Goal: Information Seeking & Learning: Check status

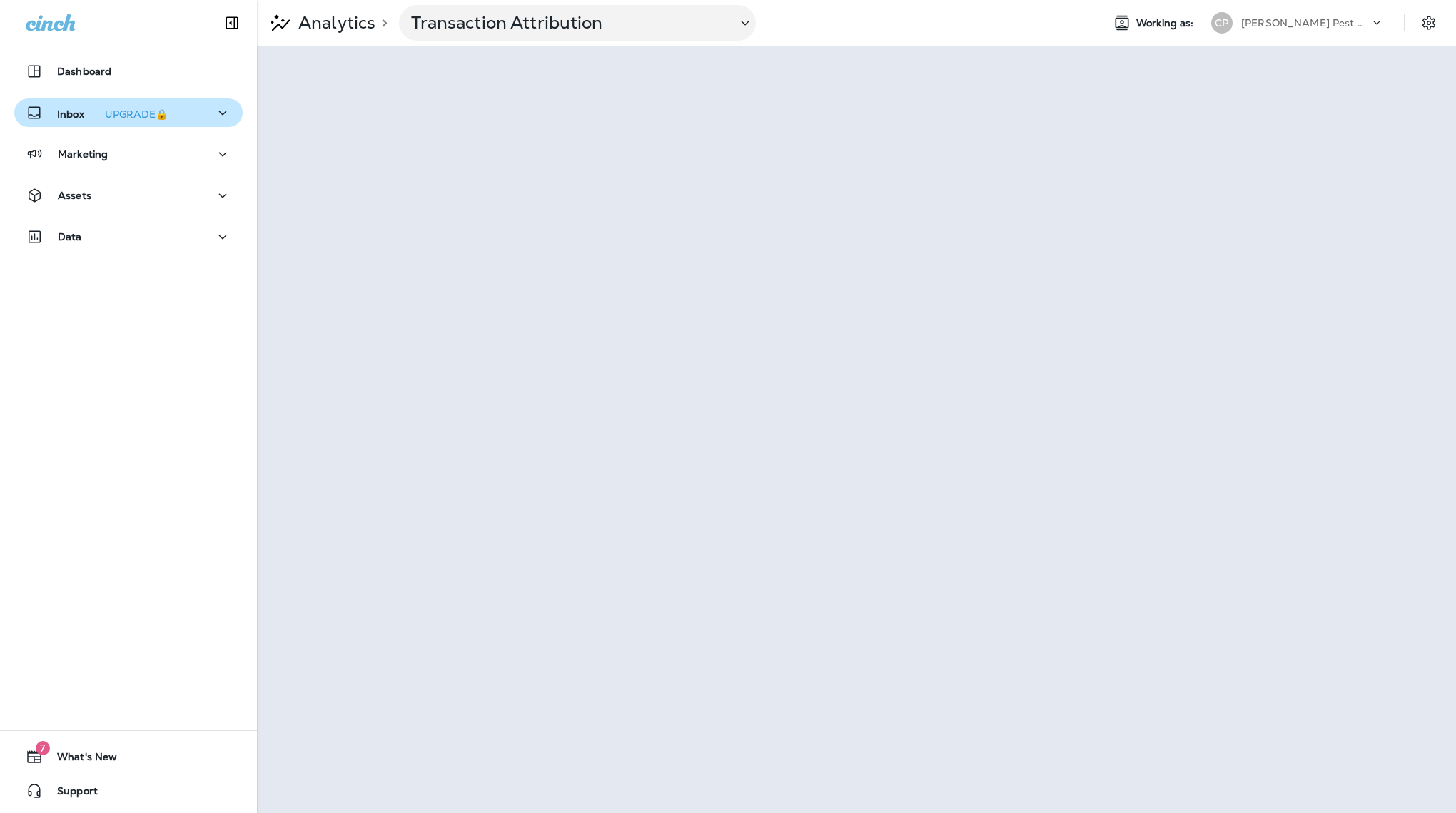
click at [213, 117] on div "Inbox UPGRADE🔒" at bounding box center [128, 113] width 206 height 18
click at [151, 116] on div "UPGRADE🔒" at bounding box center [136, 114] width 62 height 10
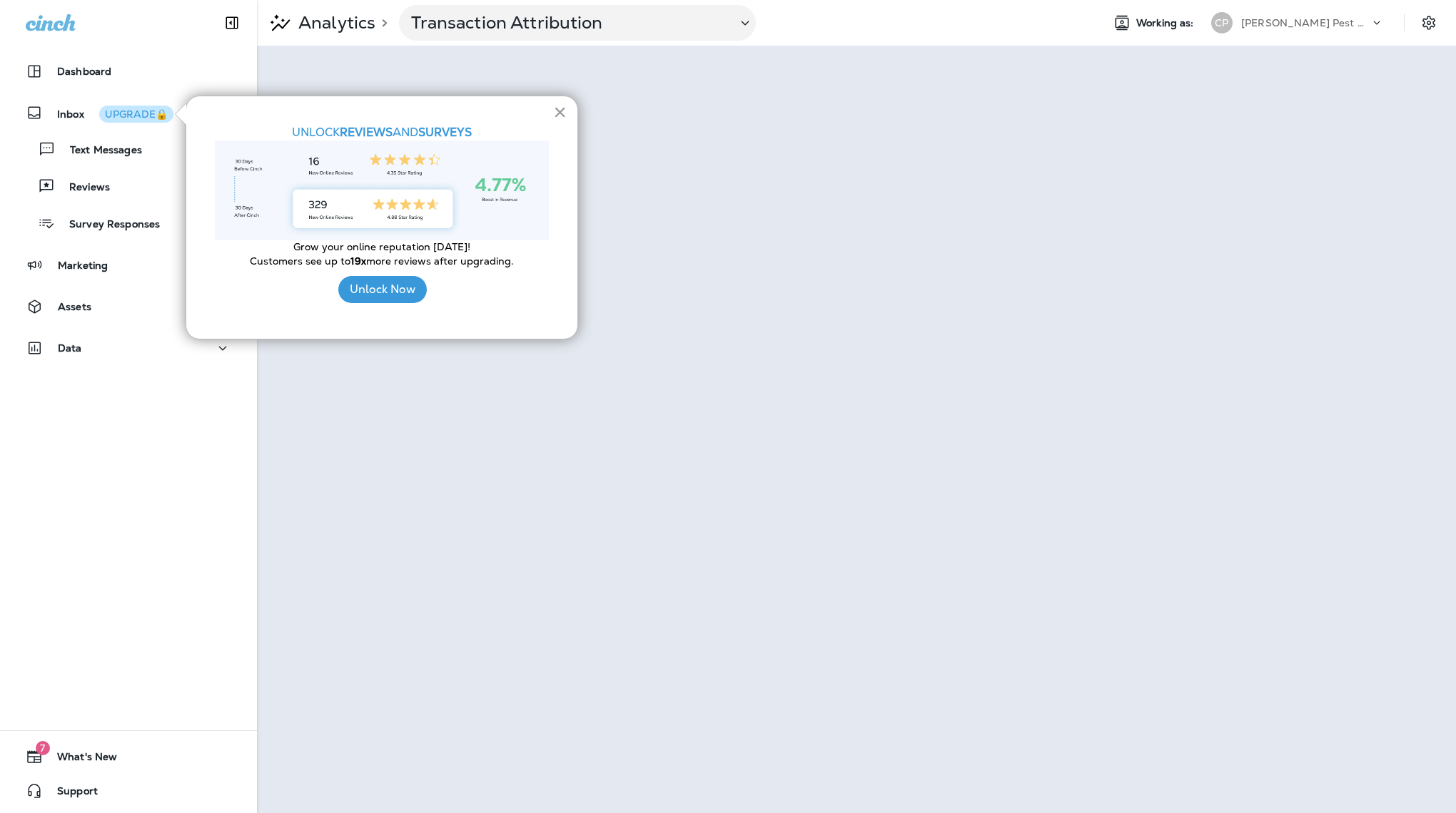
click at [559, 115] on button "×" at bounding box center [560, 112] width 14 height 23
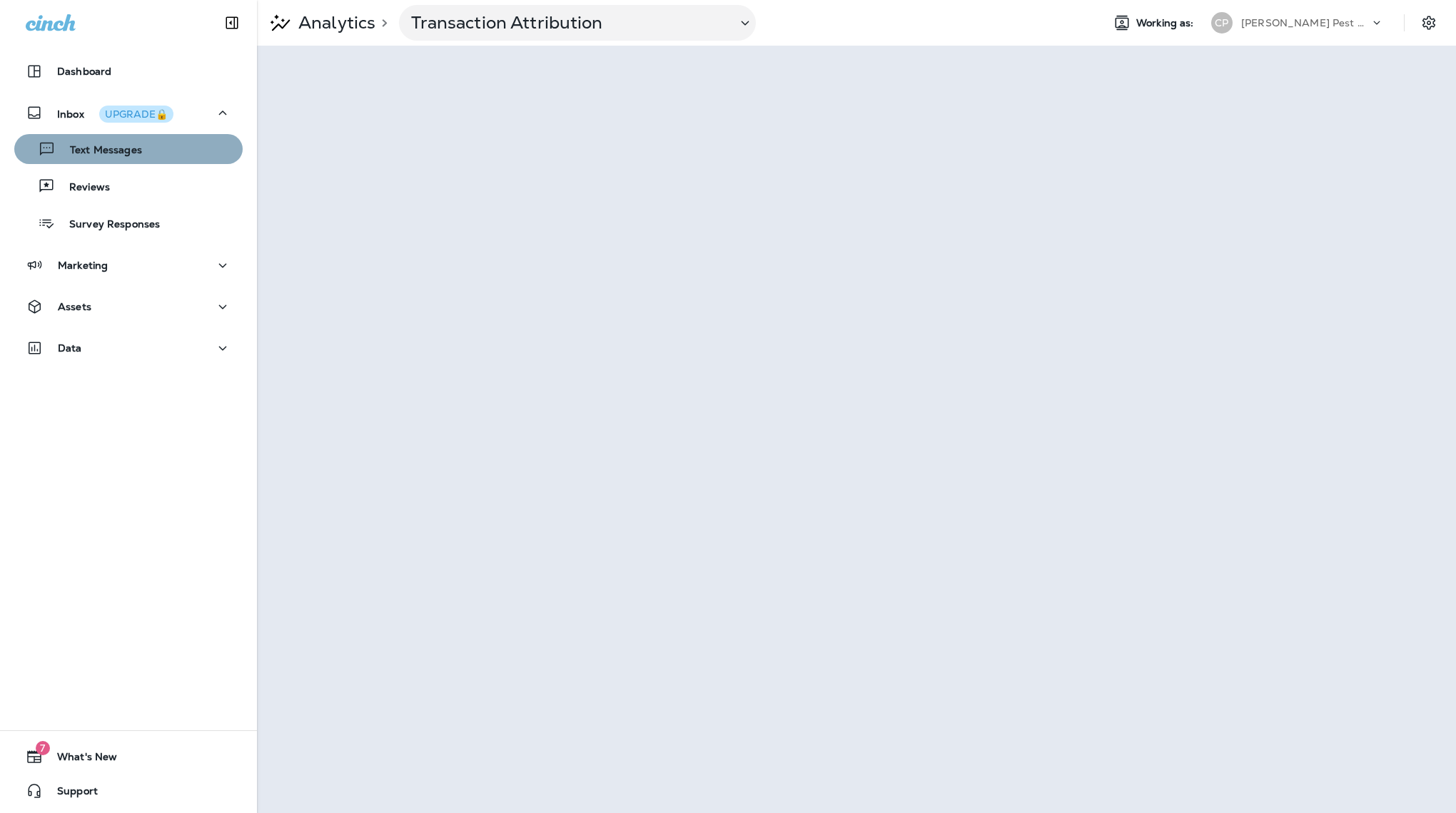
click at [125, 145] on p "Text Messages" at bounding box center [99, 151] width 87 height 14
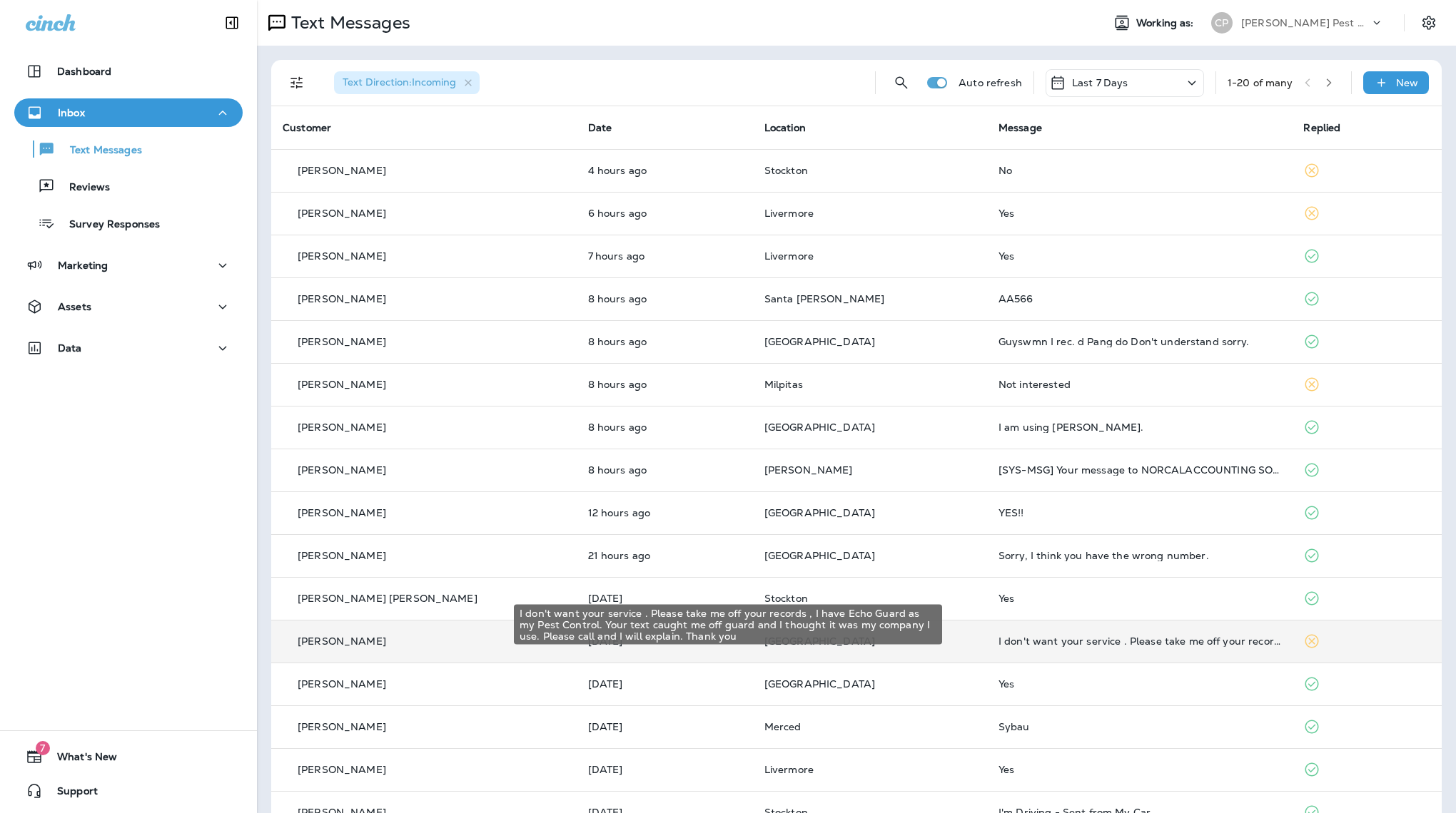
click at [1037, 635] on div "I don't want your service . Please take me off your records , I have Echo Guard…" at bounding box center [1139, 641] width 282 height 11
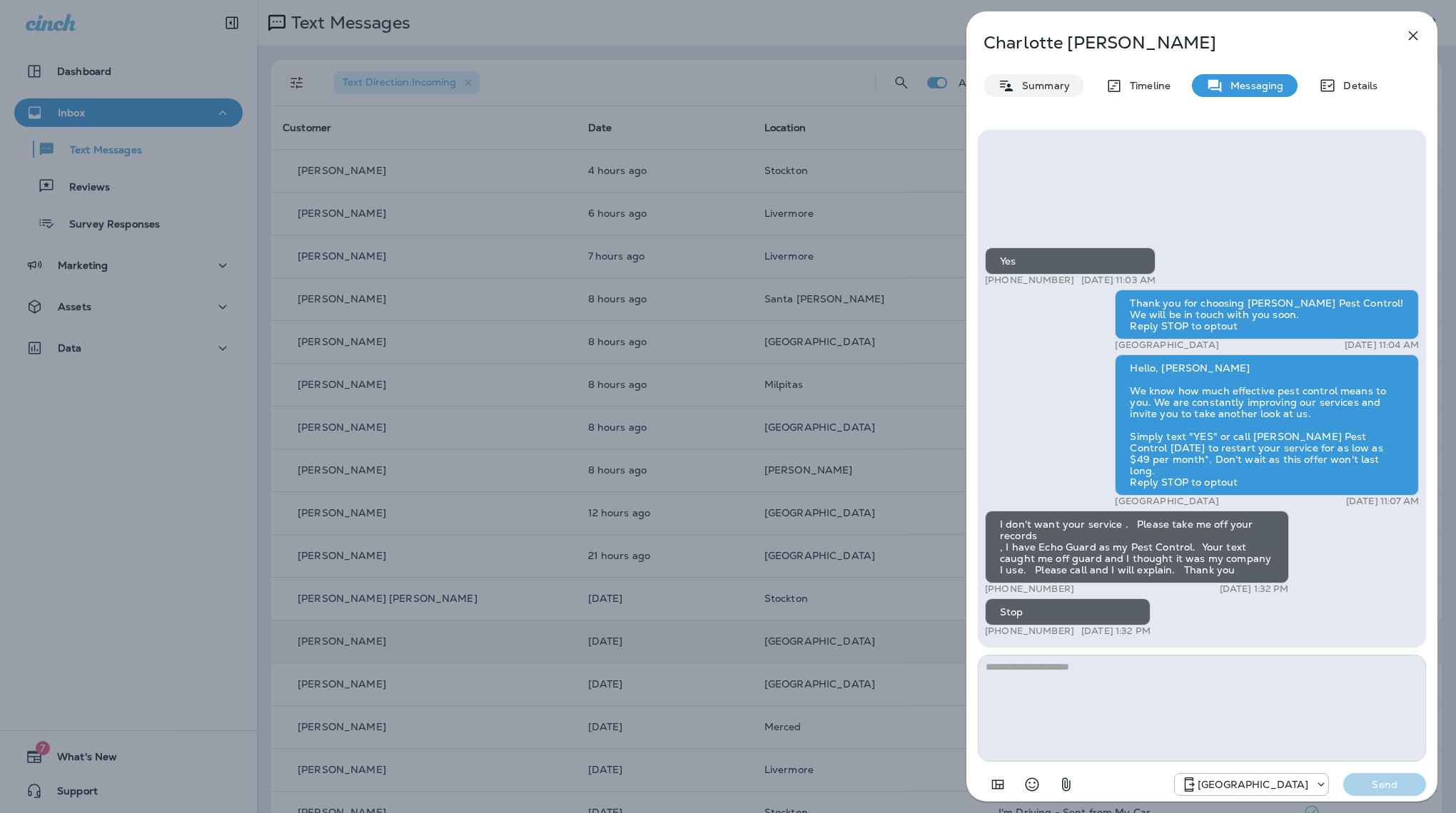
click at [1031, 83] on p "Summary" at bounding box center [1042, 85] width 55 height 11
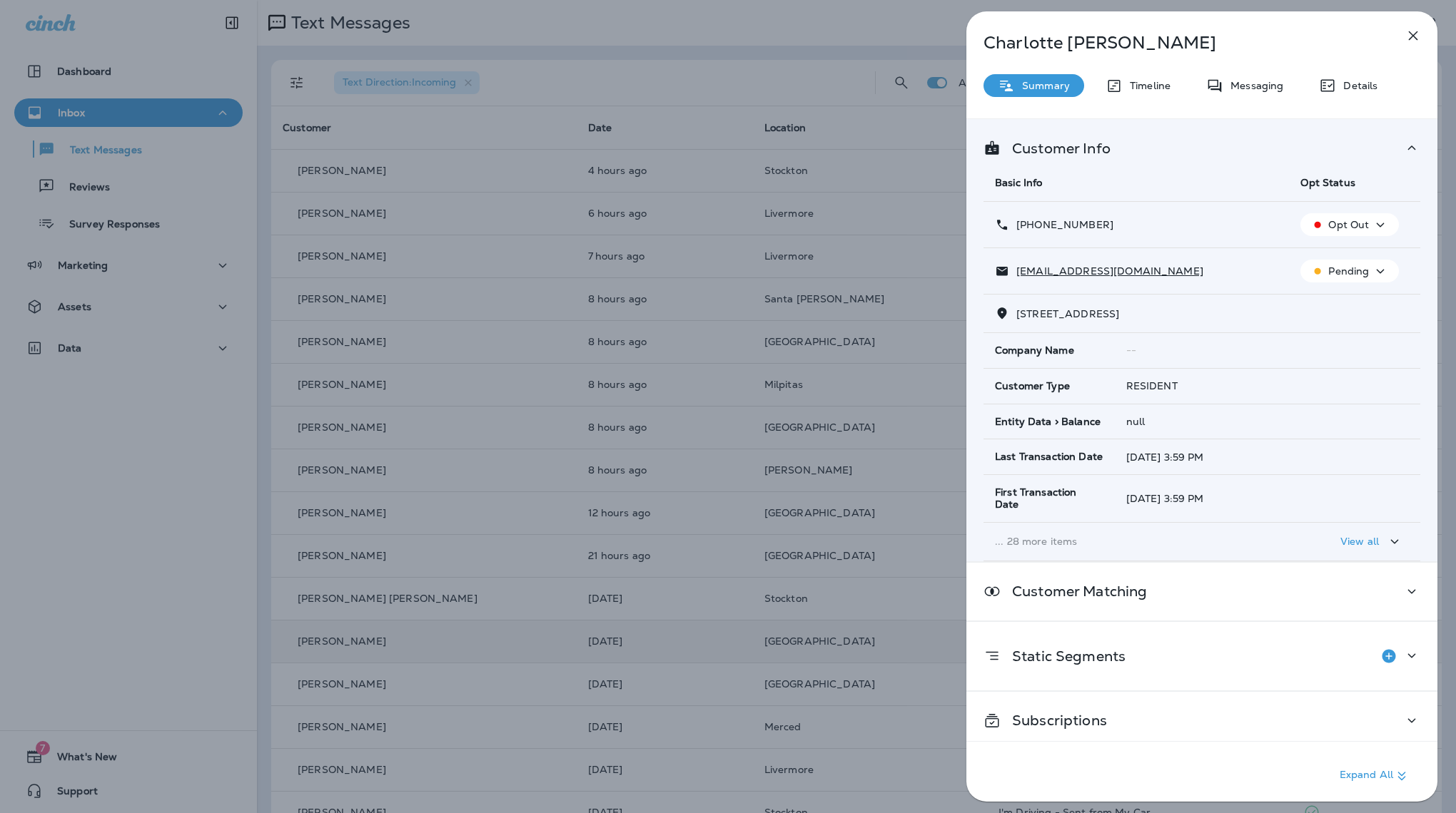
click at [1410, 38] on icon "button" at bounding box center [1413, 36] width 9 height 9
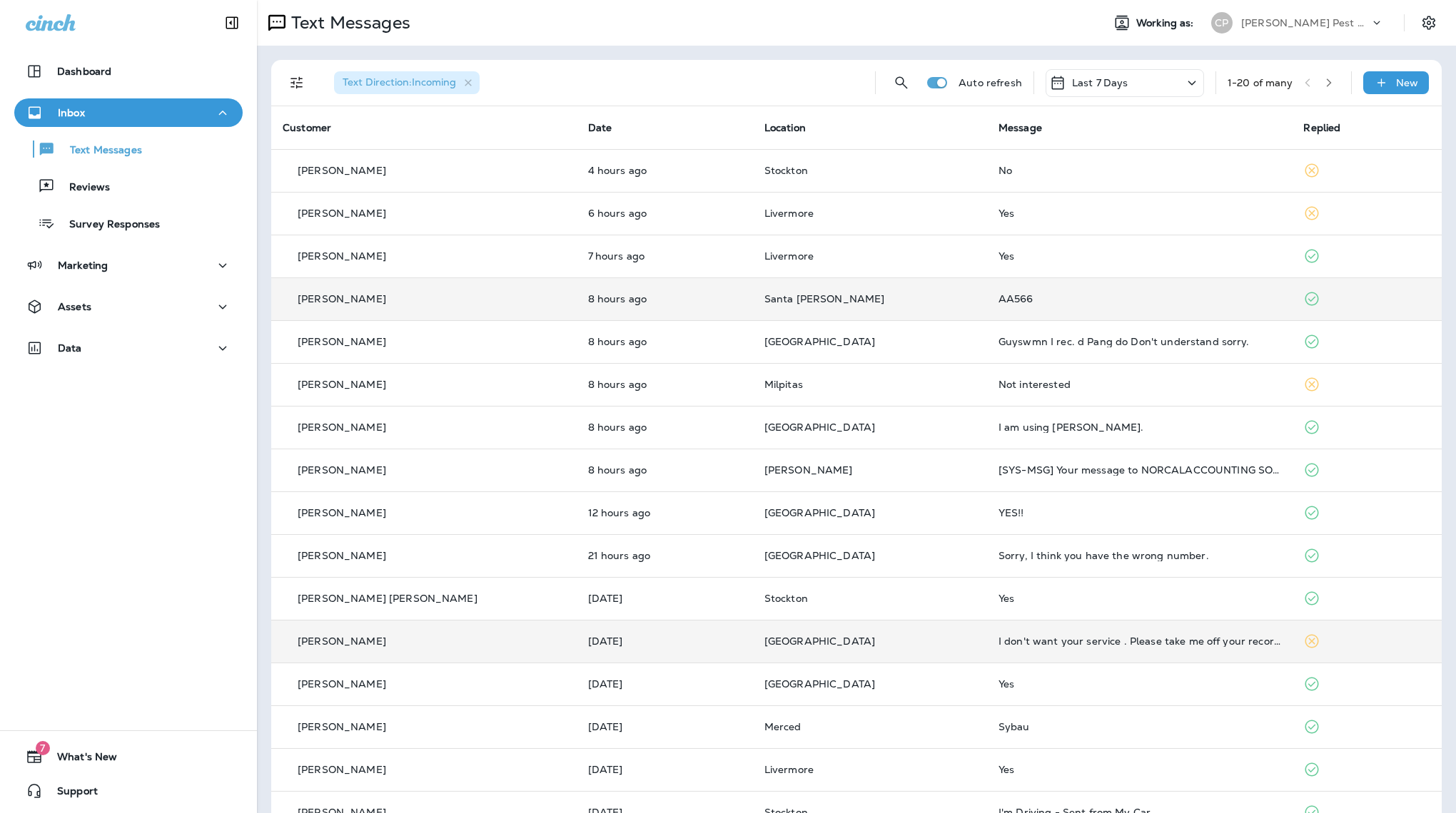
click at [998, 294] on div "AA566" at bounding box center [1139, 299] width 282 height 11
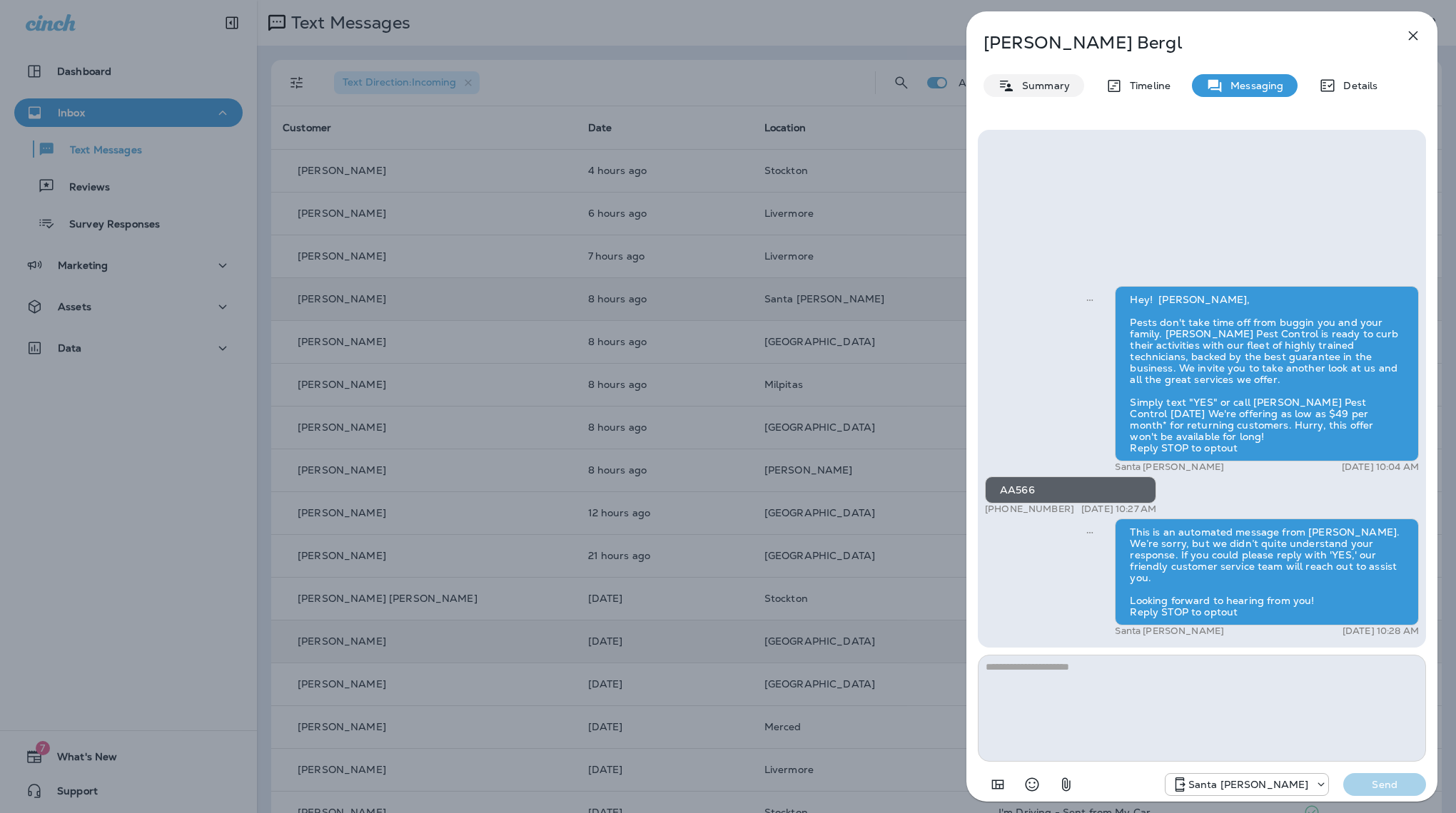
click at [1025, 90] on p "Summary" at bounding box center [1042, 85] width 55 height 11
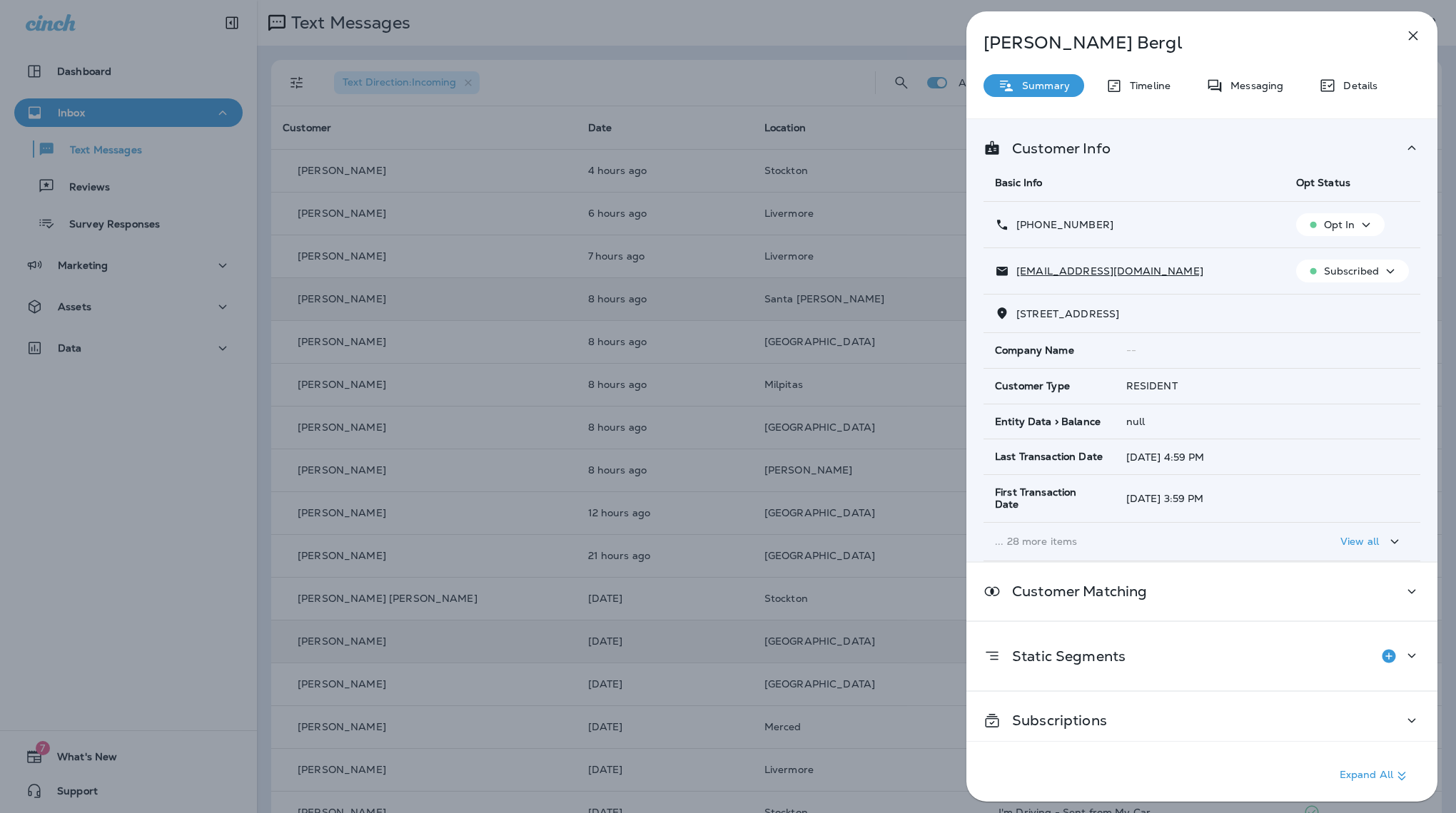
click at [1418, 40] on icon "button" at bounding box center [1412, 35] width 17 height 17
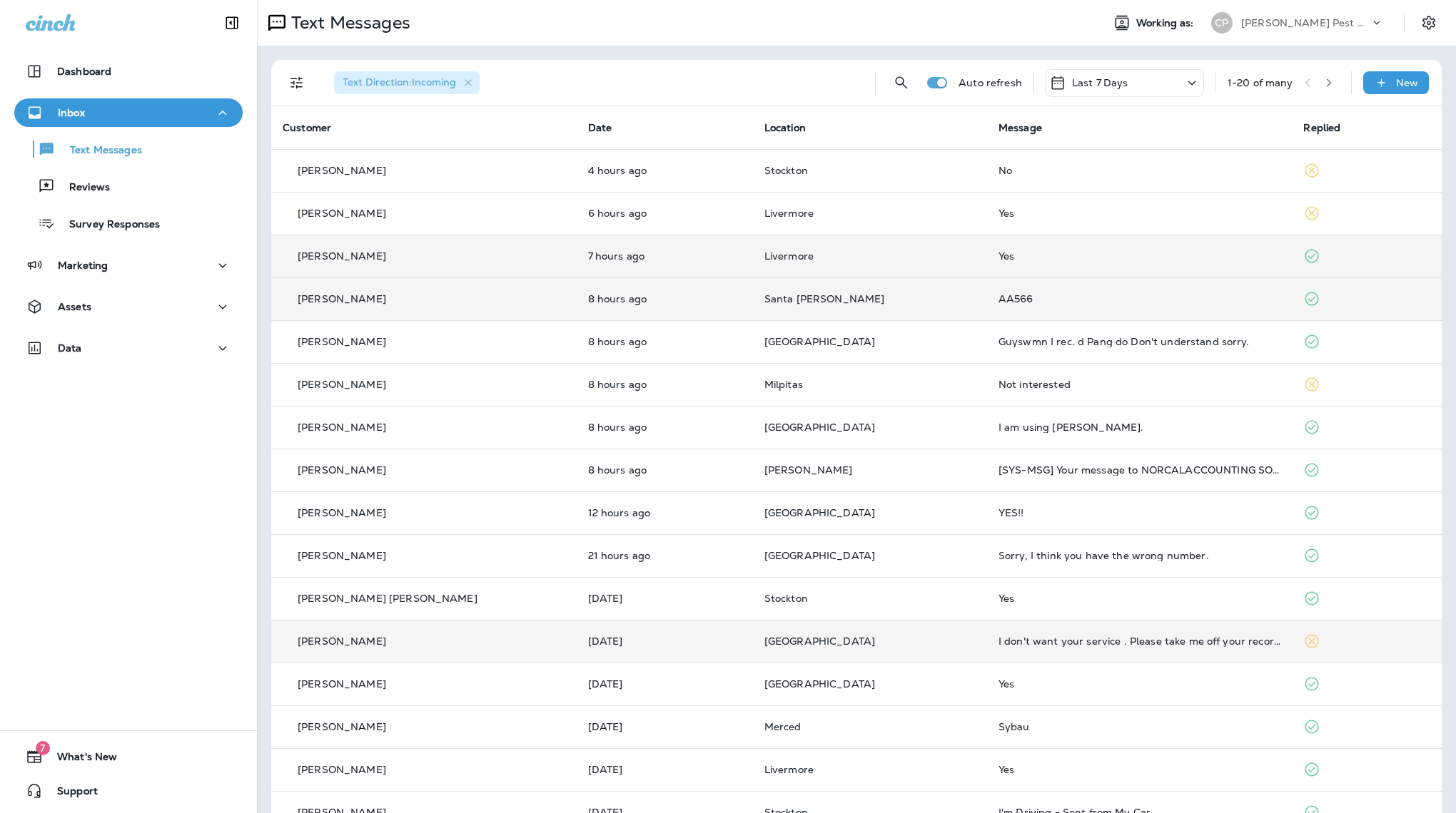
click at [998, 251] on div "Yes" at bounding box center [1139, 256] width 282 height 11
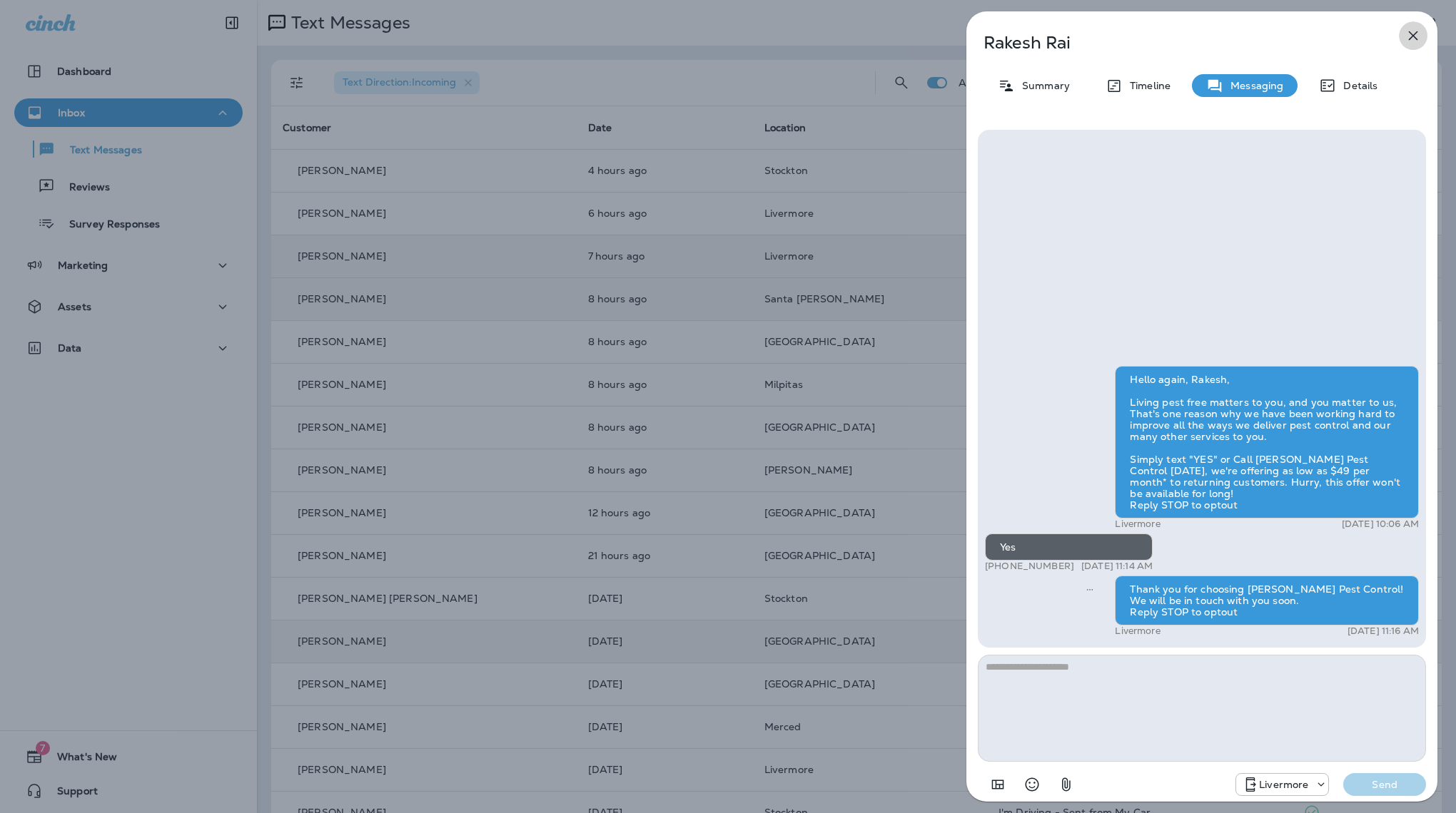
click at [1415, 28] on icon "button" at bounding box center [1412, 35] width 17 height 17
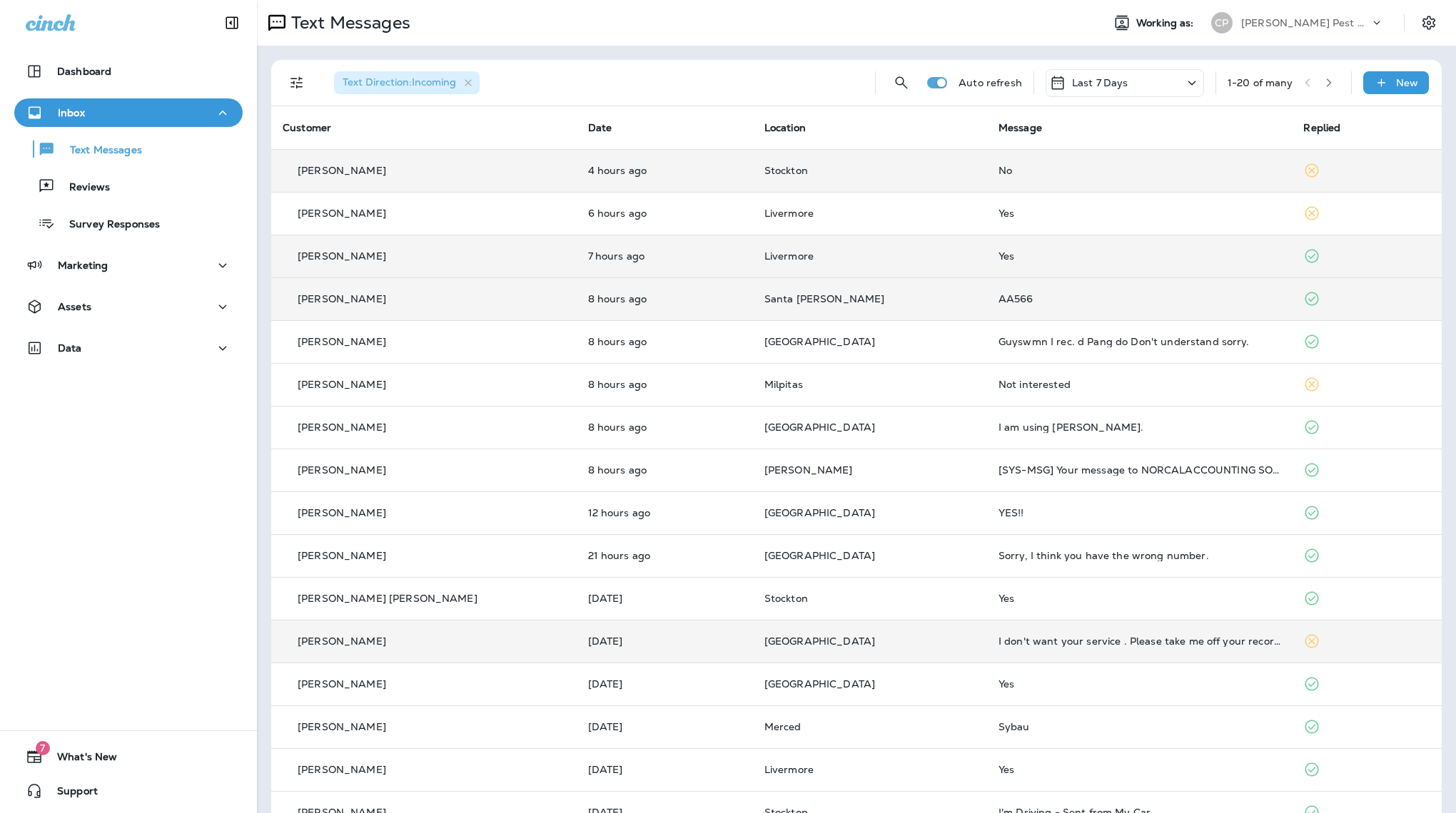
click at [998, 165] on div "No" at bounding box center [1139, 170] width 282 height 11
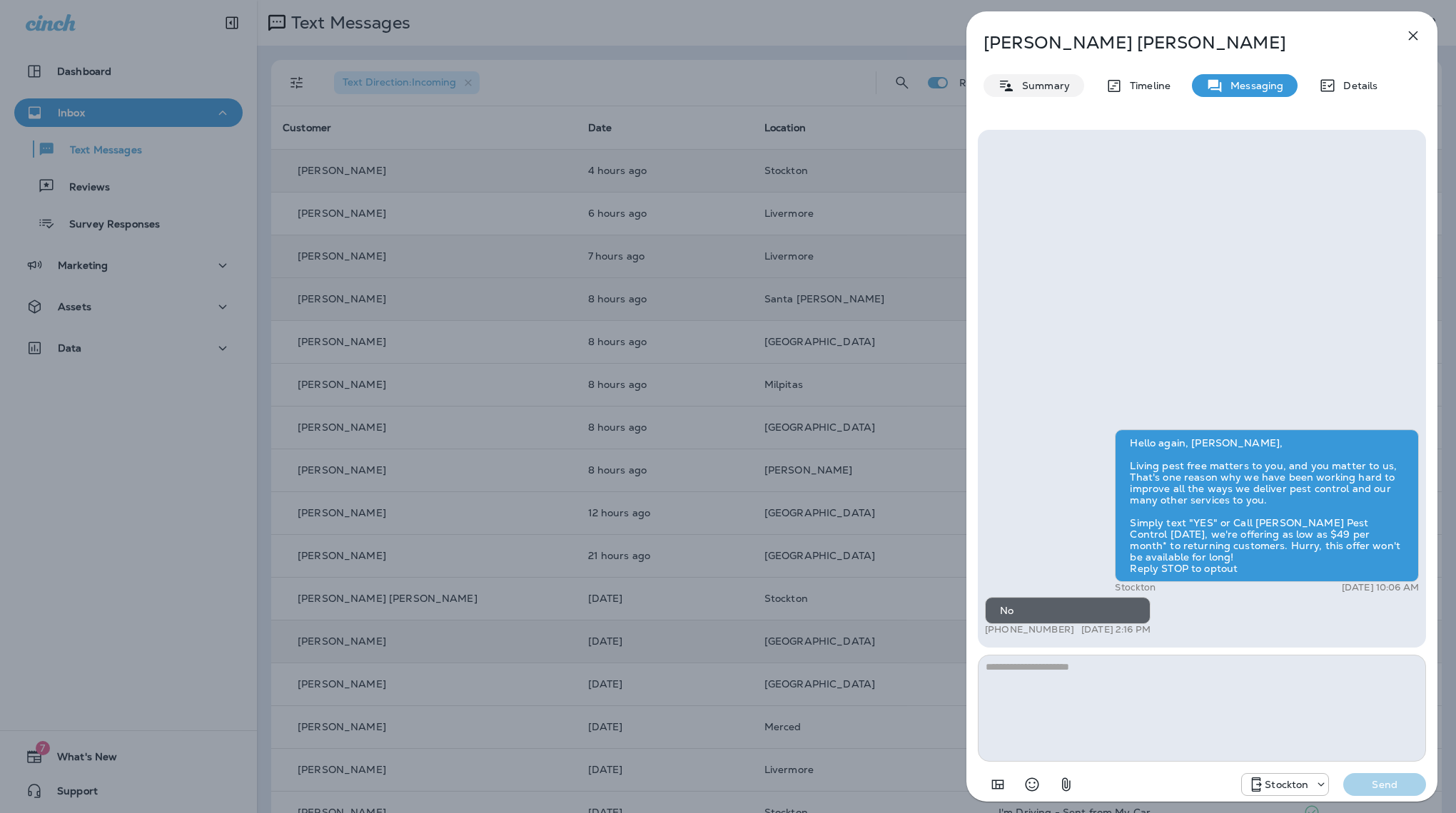
click at [1031, 89] on p "Summary" at bounding box center [1042, 85] width 55 height 11
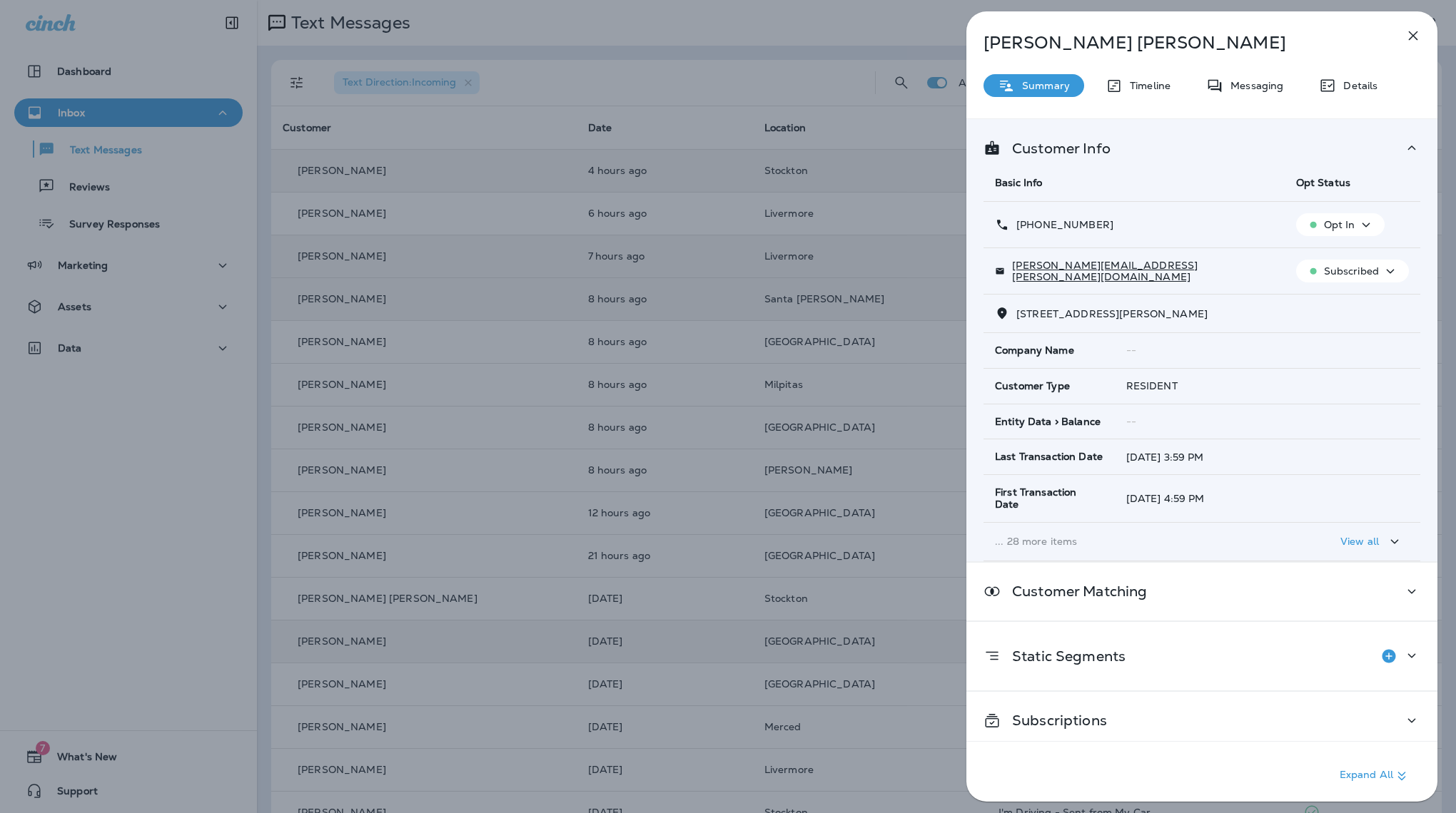
click at [1405, 39] on icon "button" at bounding box center [1412, 35] width 17 height 17
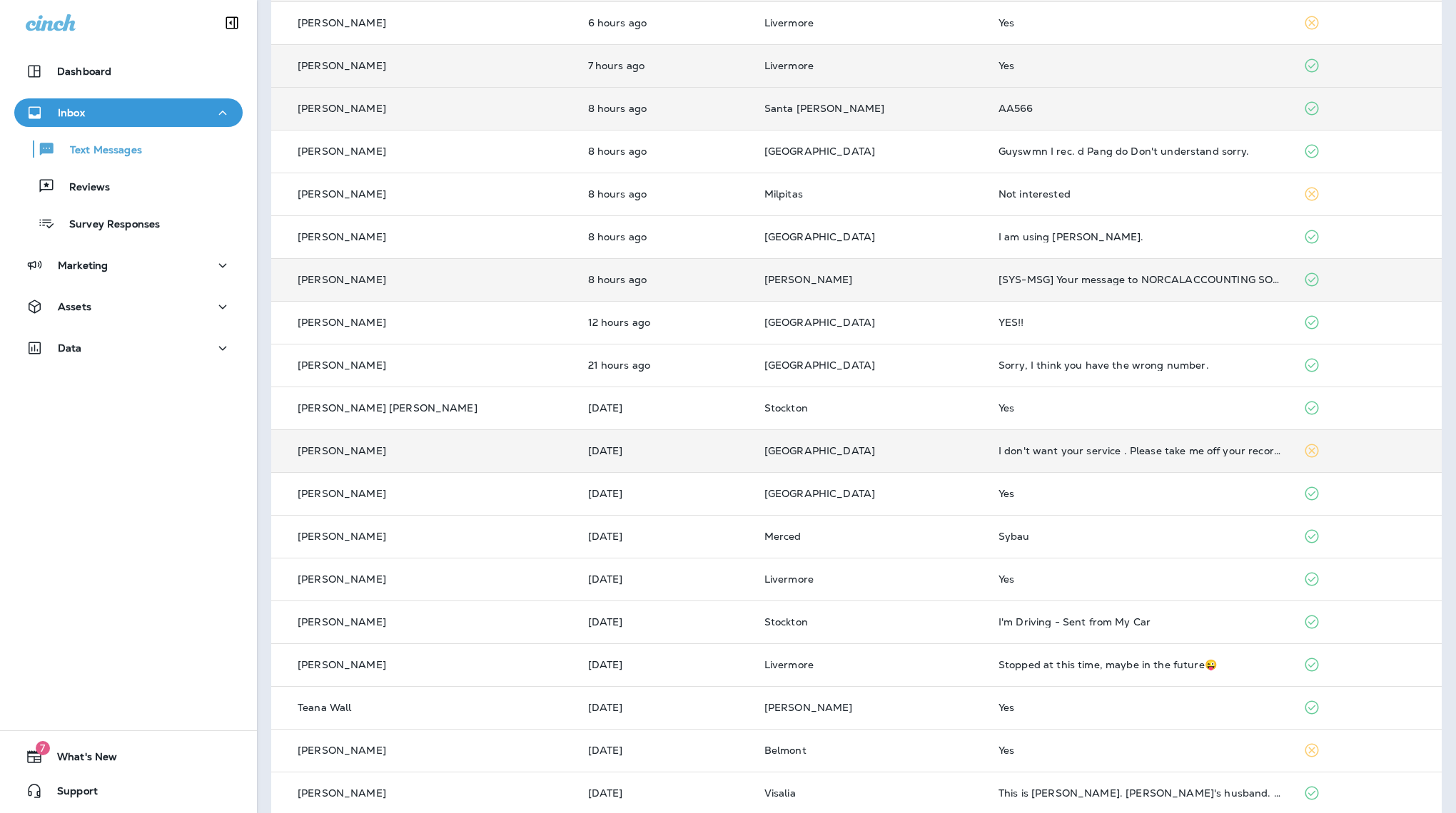
scroll to position [190, 0]
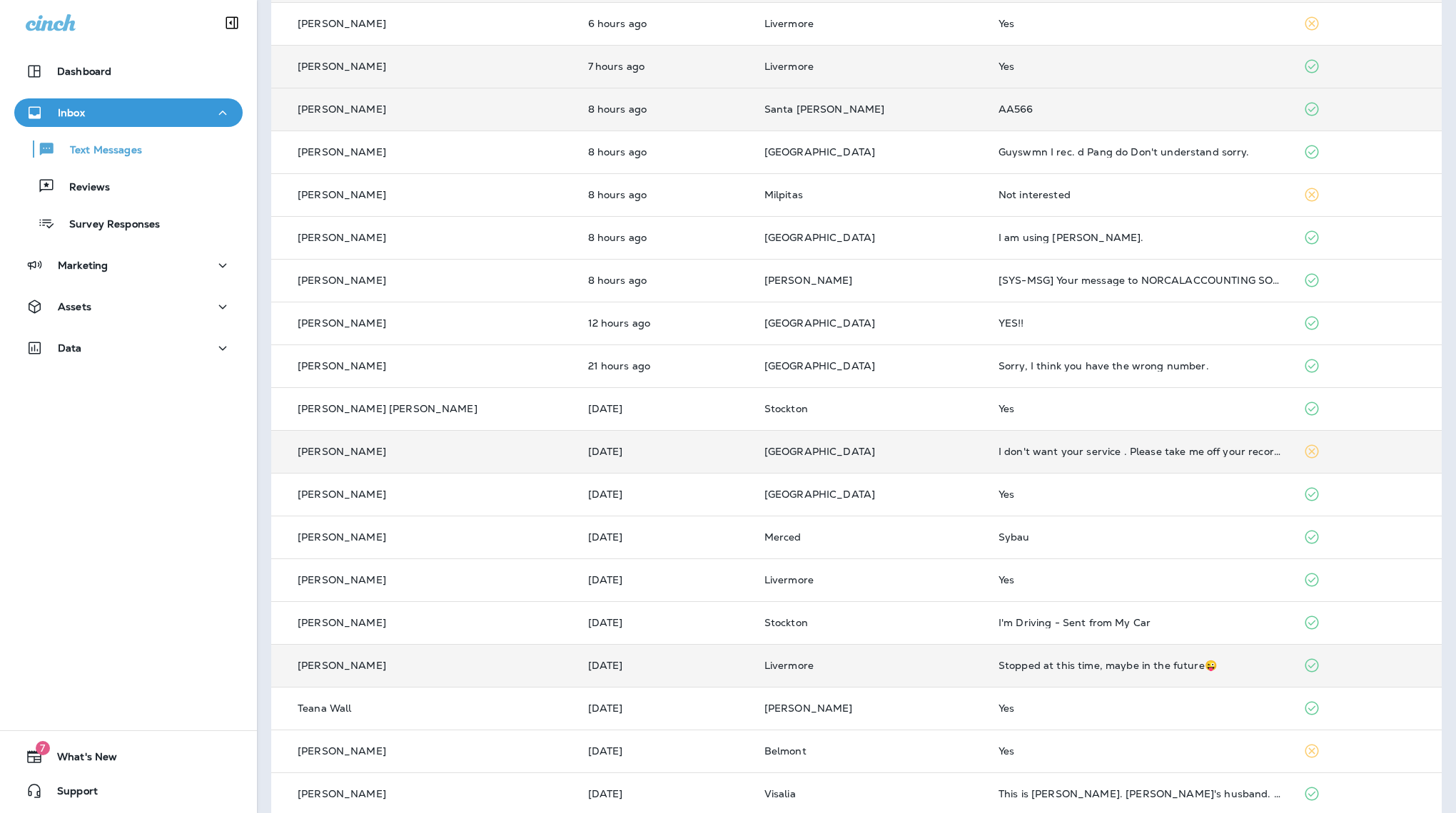
click at [1007, 660] on div "Stopped at this time, maybe in the future😜" at bounding box center [1139, 665] width 282 height 11
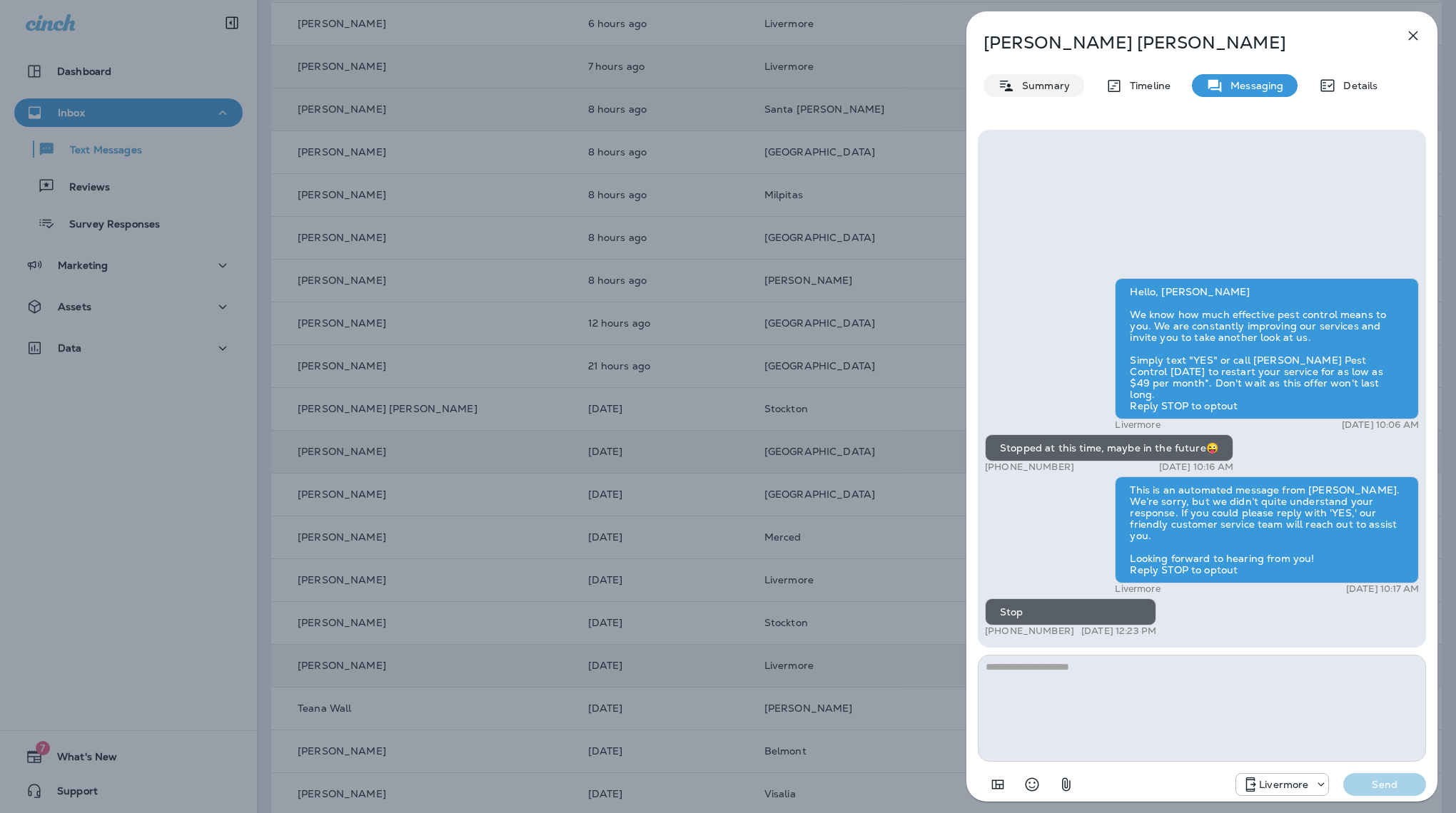
click at [1040, 80] on p "Summary" at bounding box center [1042, 85] width 55 height 11
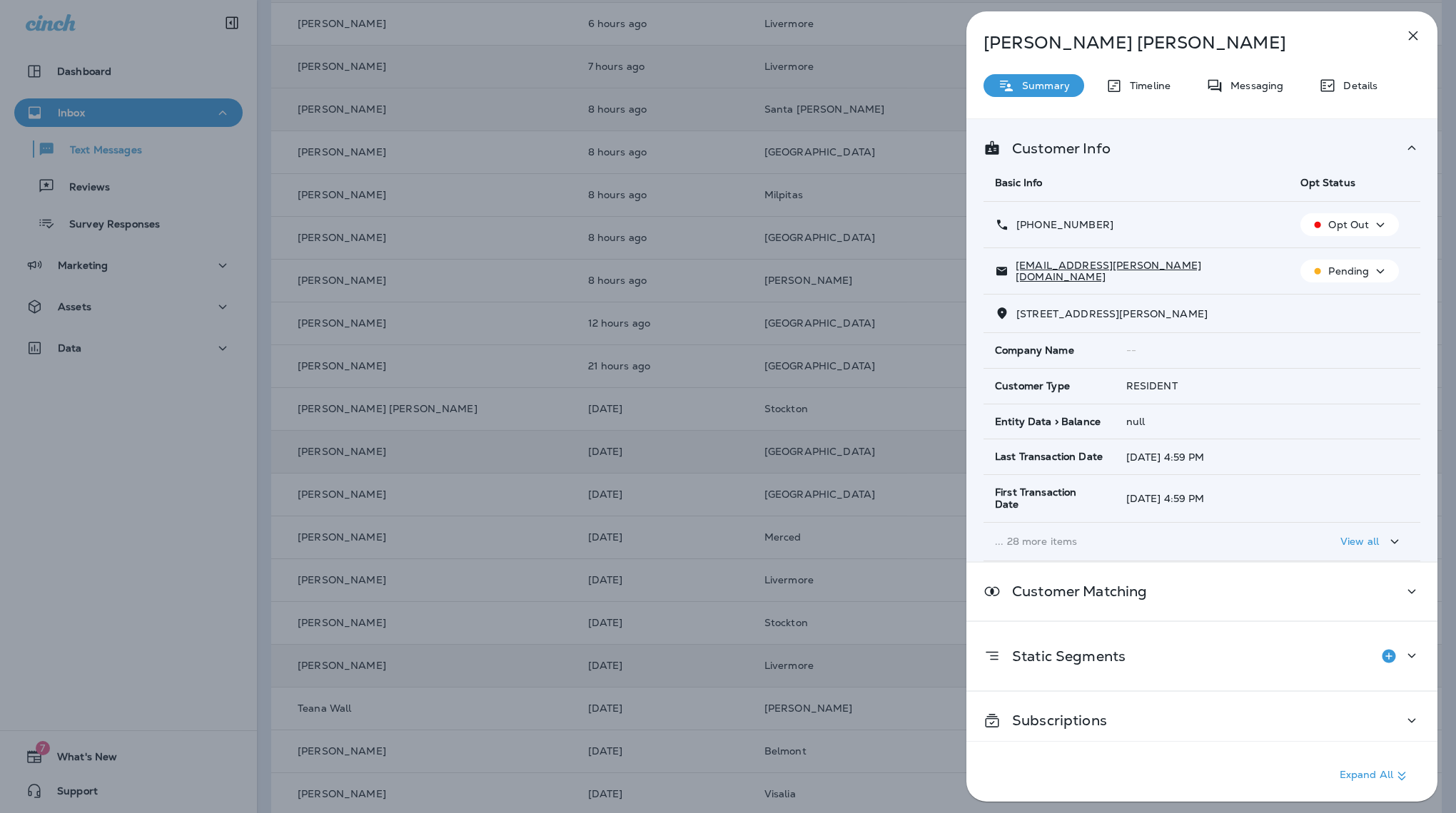
click at [1415, 35] on icon "button" at bounding box center [1412, 35] width 17 height 17
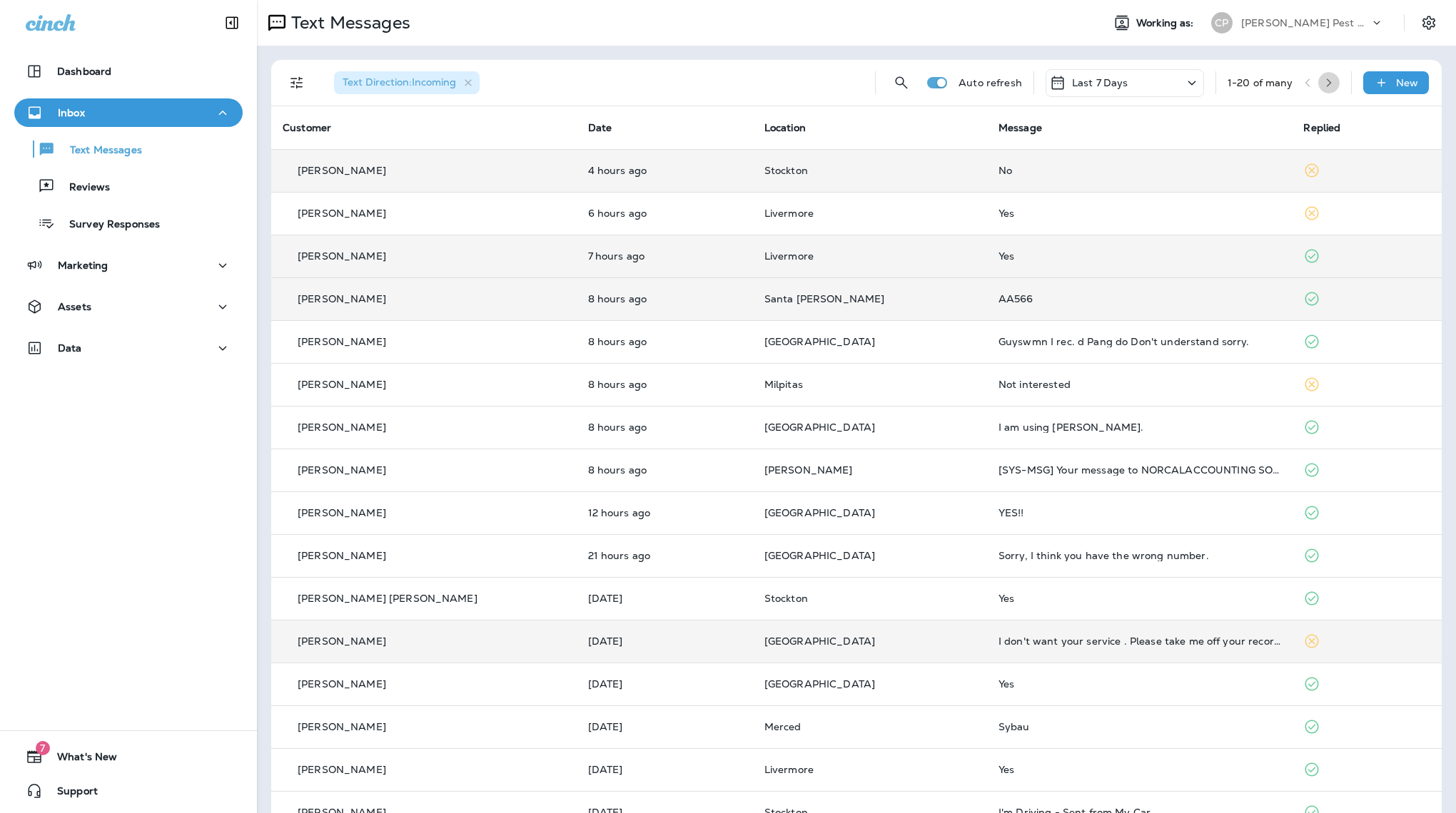
click at [1330, 83] on icon "button" at bounding box center [1328, 82] width 10 height 10
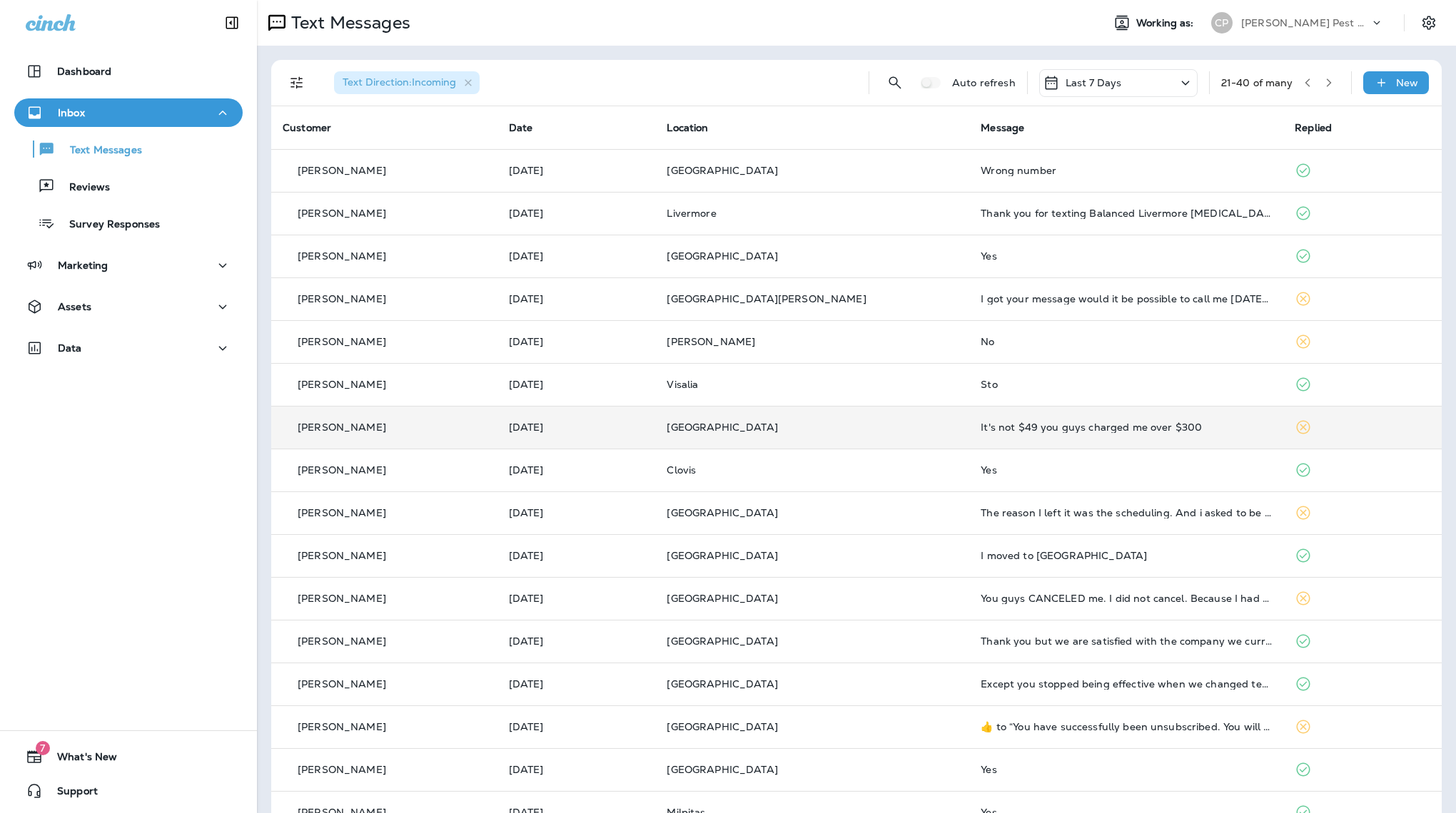
click at [1085, 422] on div "It's not $49 you guys charged me over $300" at bounding box center [1126, 427] width 291 height 11
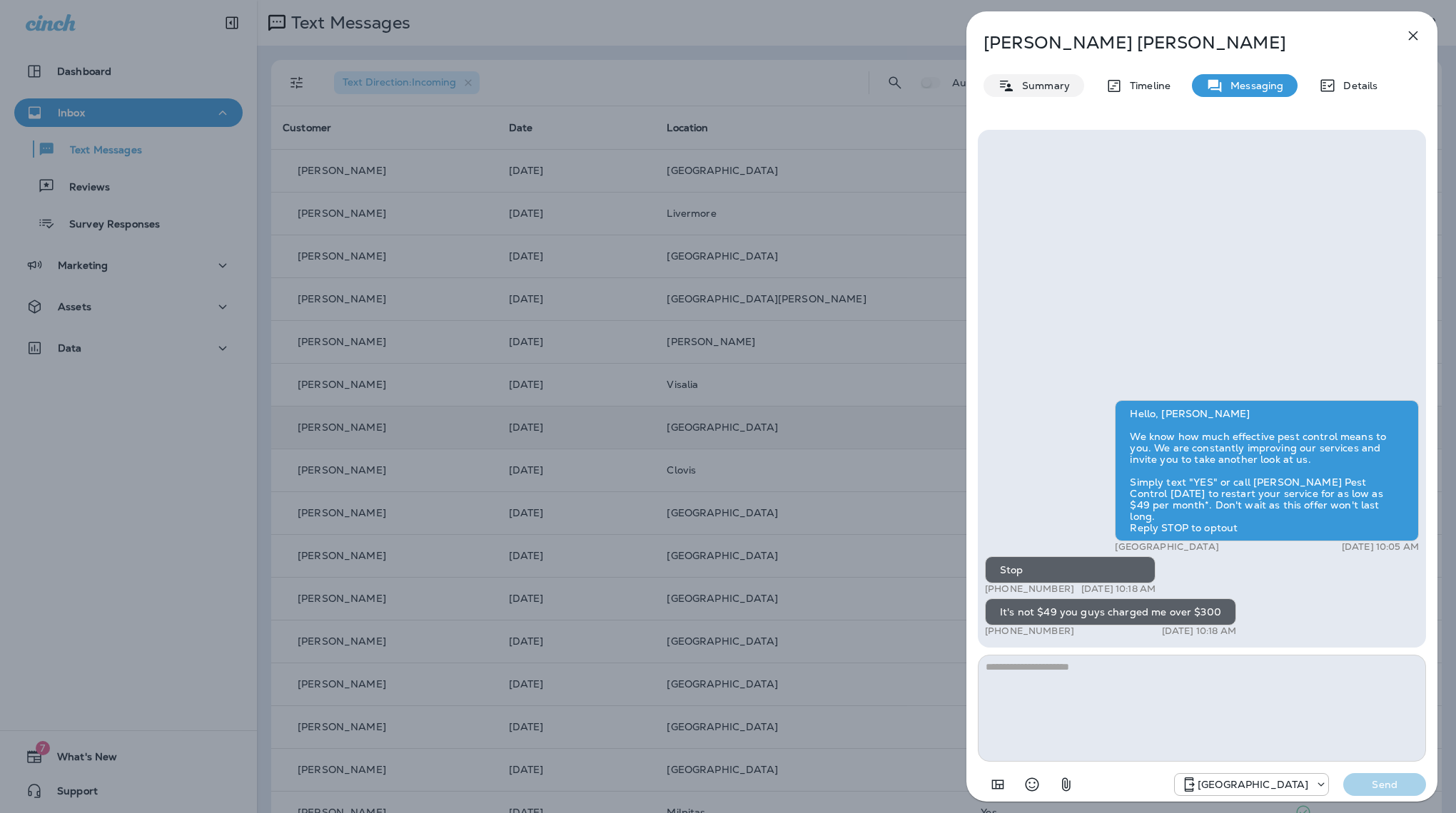
click at [1050, 90] on p "Summary" at bounding box center [1042, 85] width 55 height 11
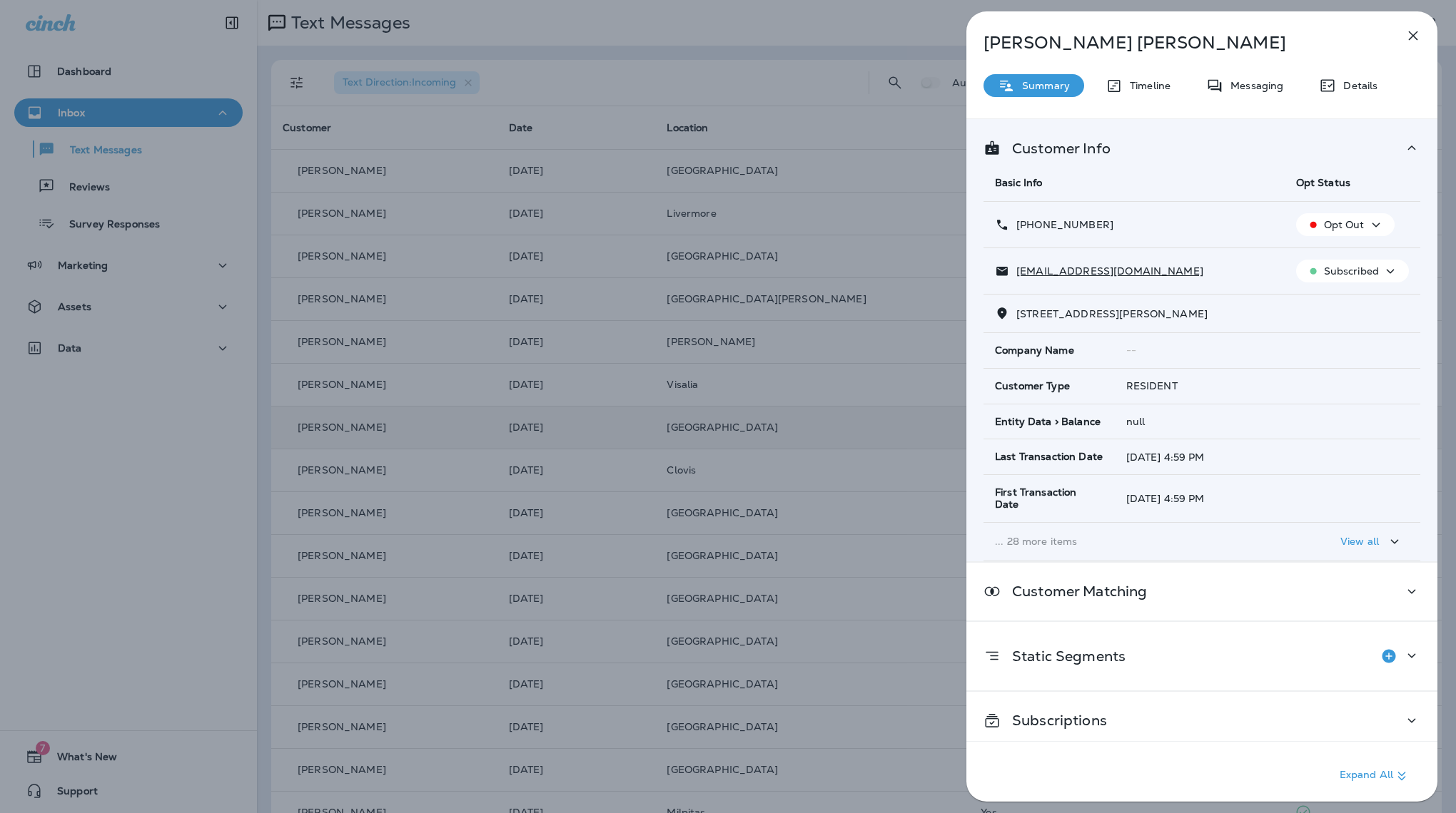
click at [1409, 33] on icon "button" at bounding box center [1413, 36] width 9 height 9
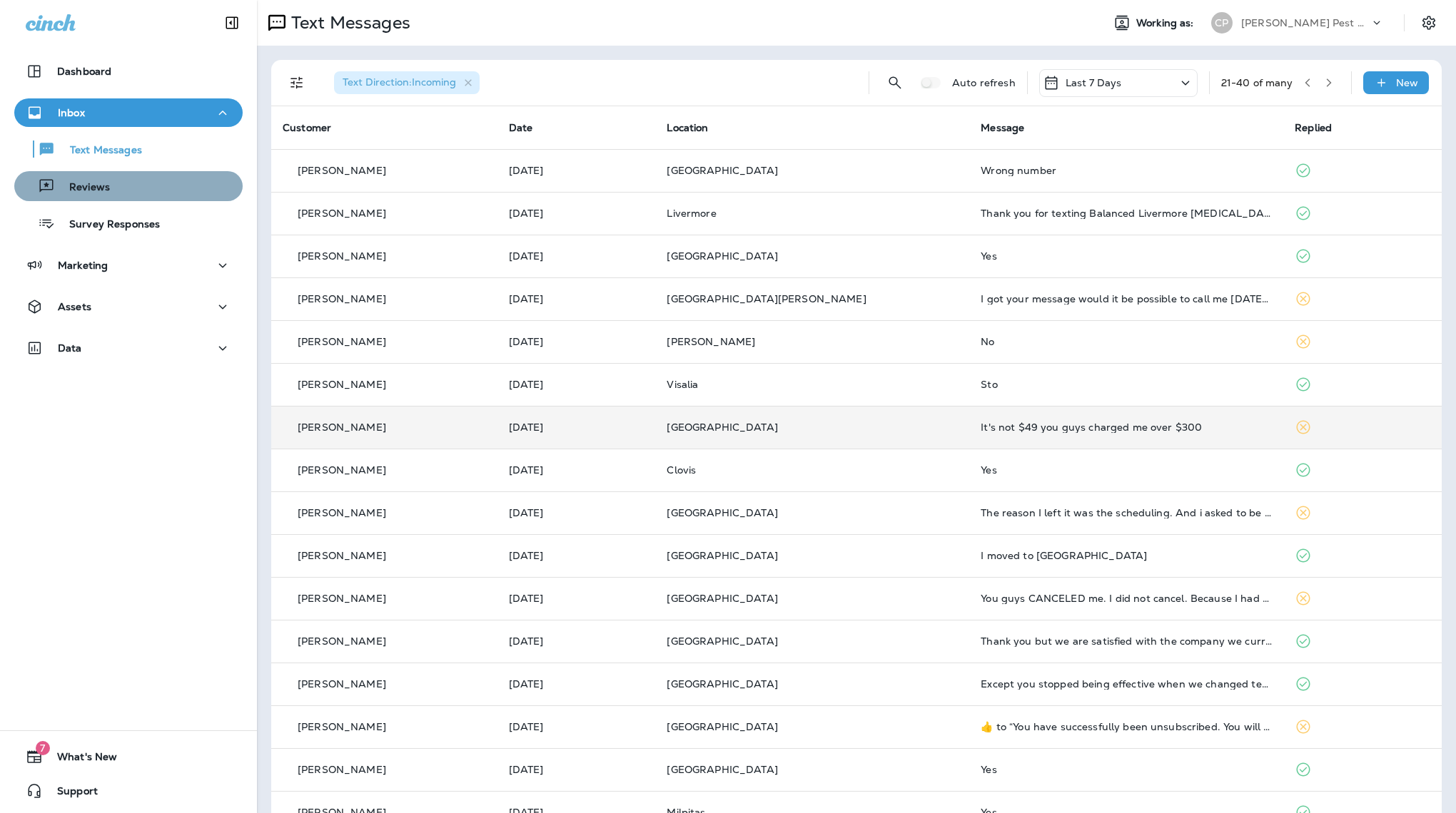
click at [90, 184] on p "Reviews" at bounding box center [82, 188] width 55 height 14
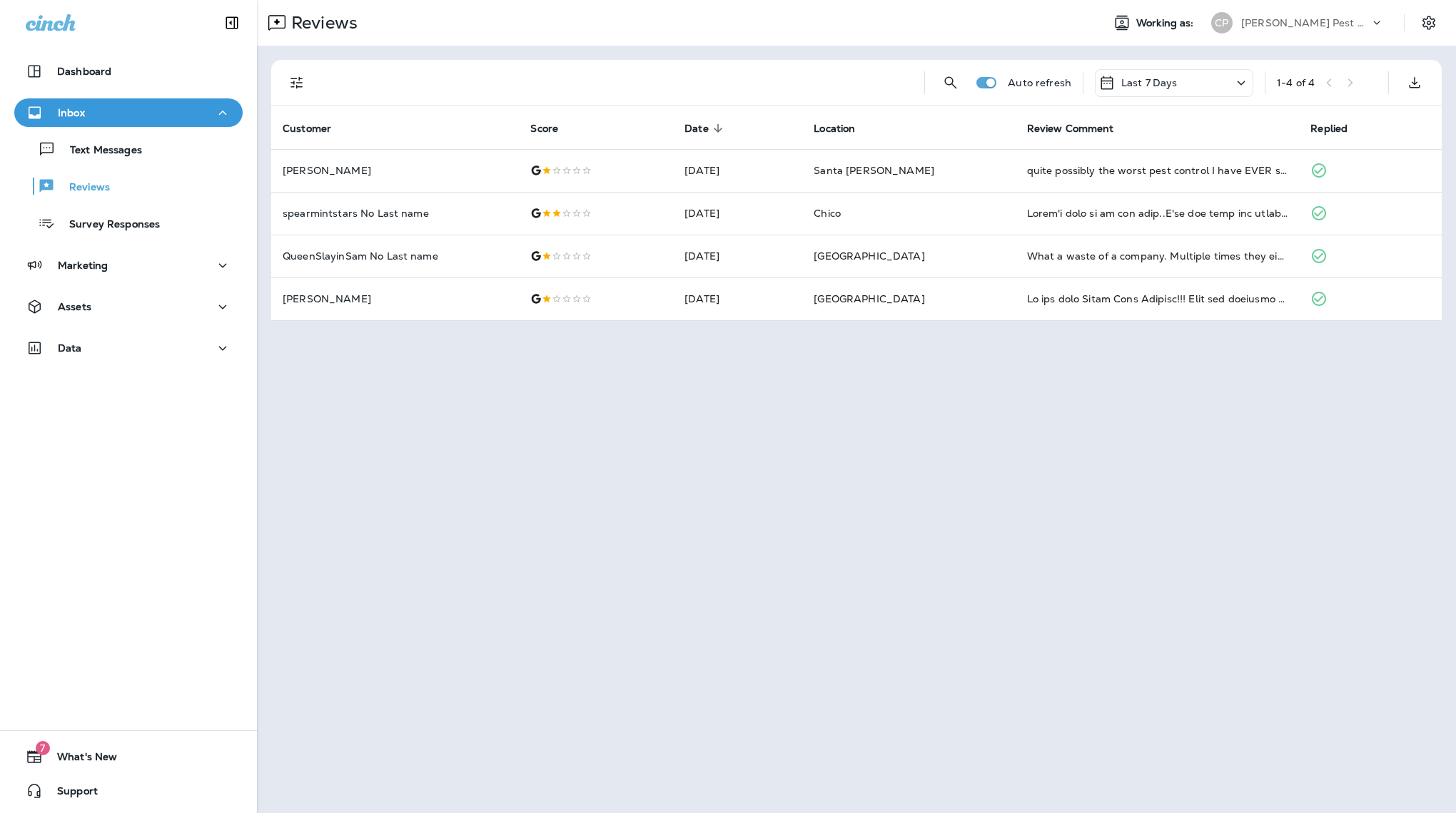
click at [1079, 335] on div "Reviews Working as: CP Clark Pest Control Auto refresh Last 7 Days 1 - 4 of 4 C…" at bounding box center [856, 406] width 1199 height 813
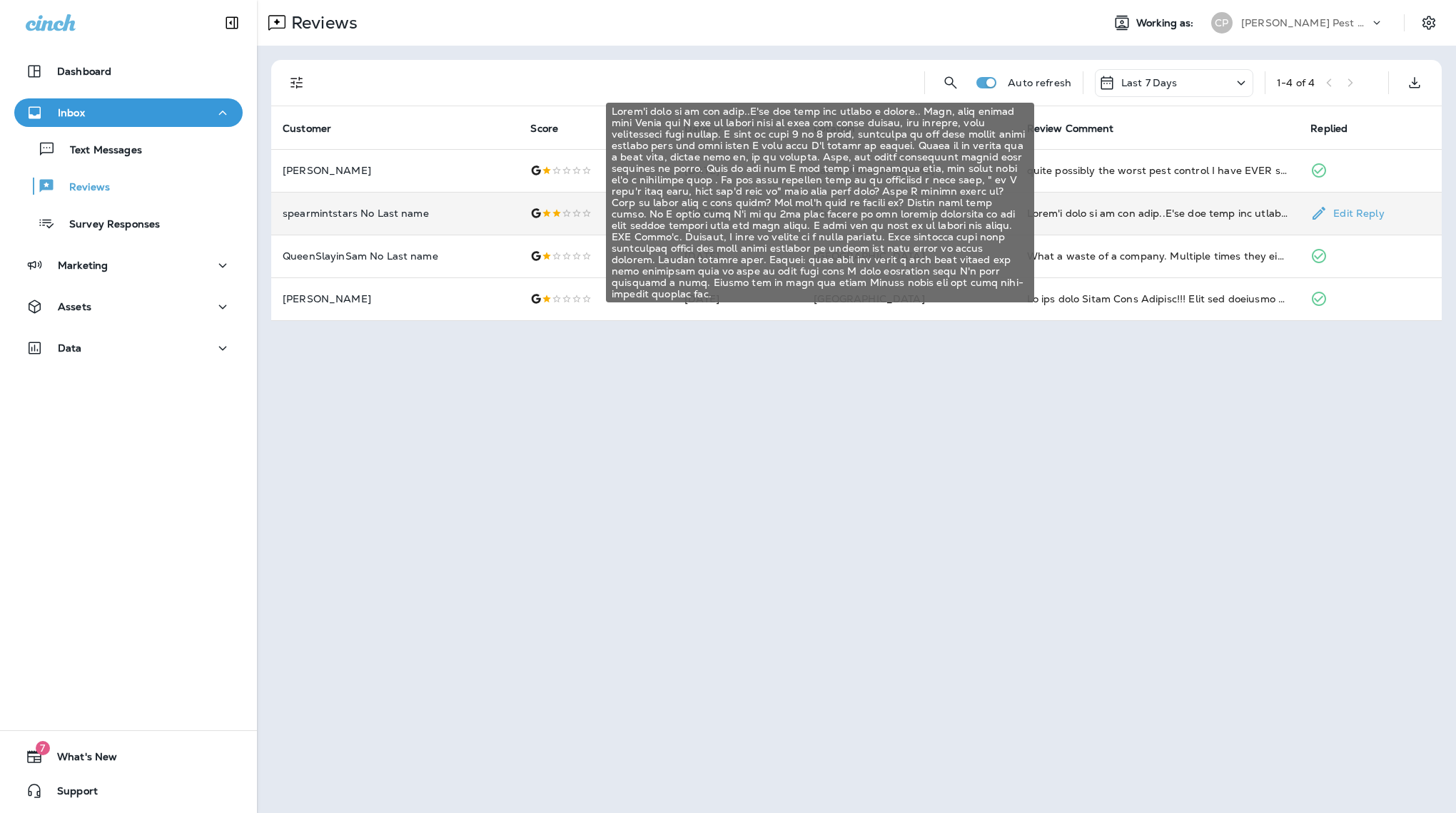
click at [1092, 206] on div at bounding box center [1157, 213] width 261 height 14
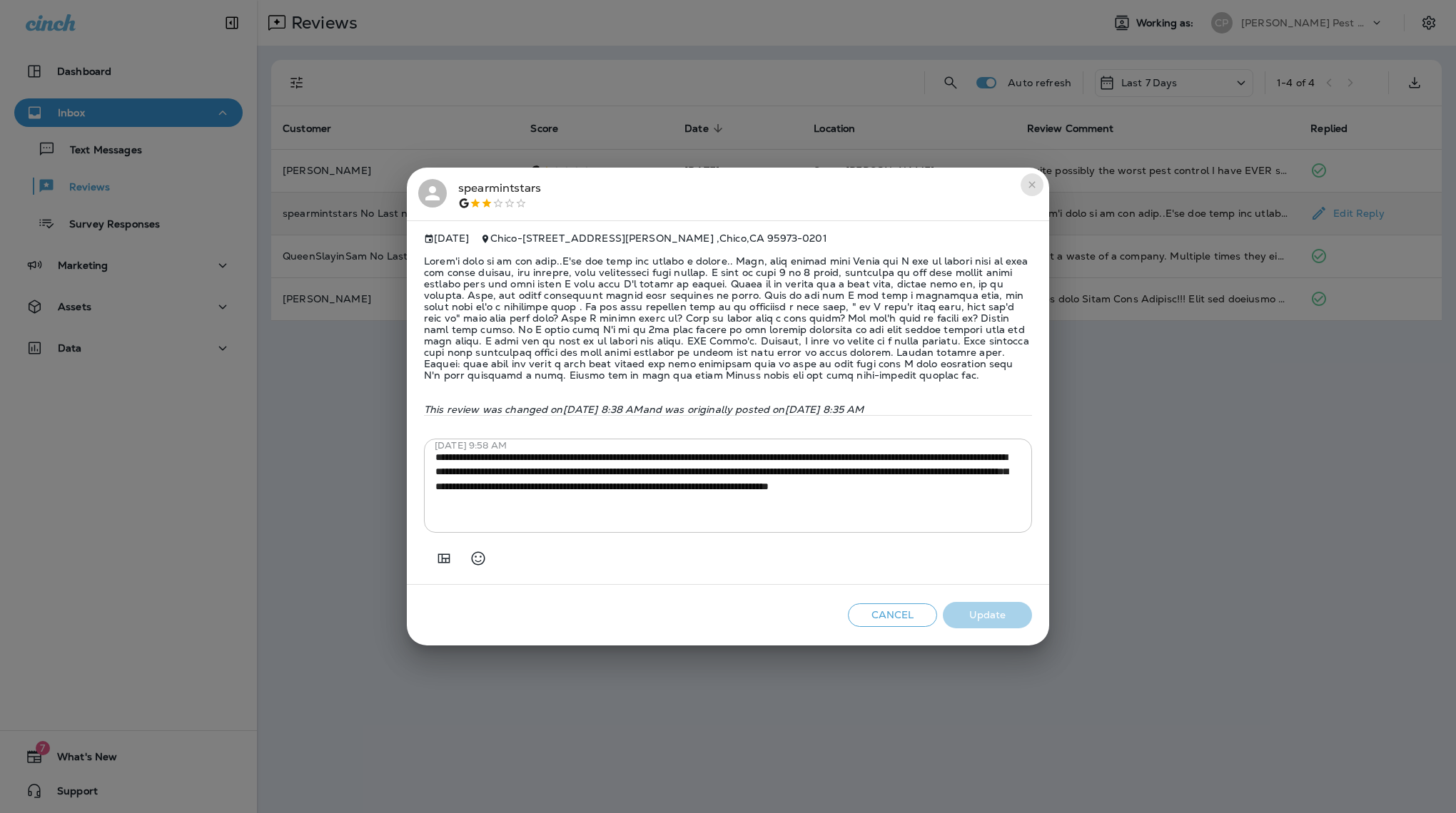
click at [1031, 179] on icon "close" at bounding box center [1031, 184] width 11 height 11
